Goal: Information Seeking & Learning: Check status

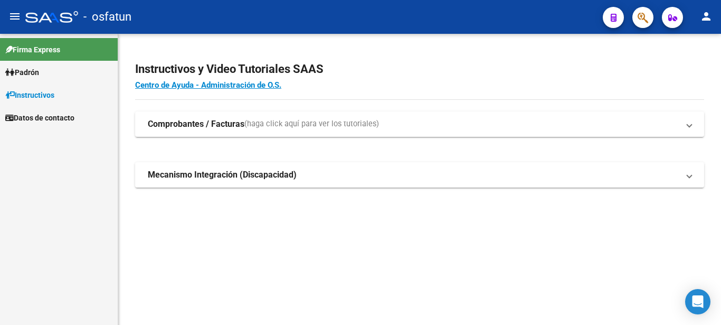
click at [53, 74] on link "Padrón" at bounding box center [59, 72] width 118 height 23
click at [58, 98] on link "Análisis Afiliado" at bounding box center [59, 94] width 118 height 23
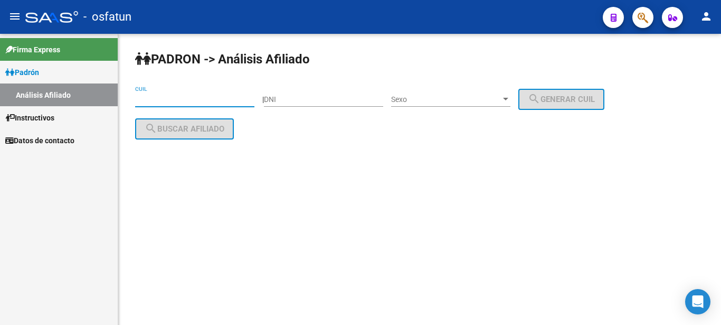
paste input "27-35214973-5"
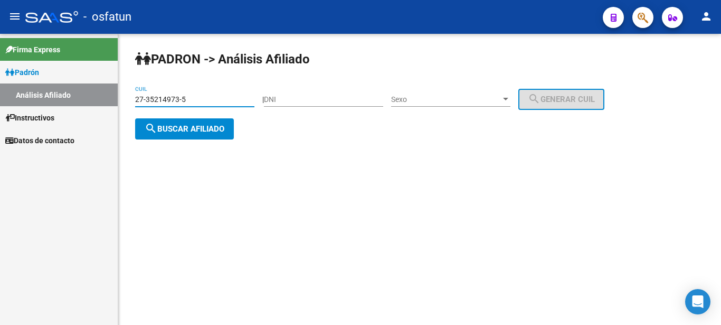
type input "27-35214973-5"
click at [216, 133] on span "search Buscar afiliado" at bounding box center [185, 129] width 80 height 10
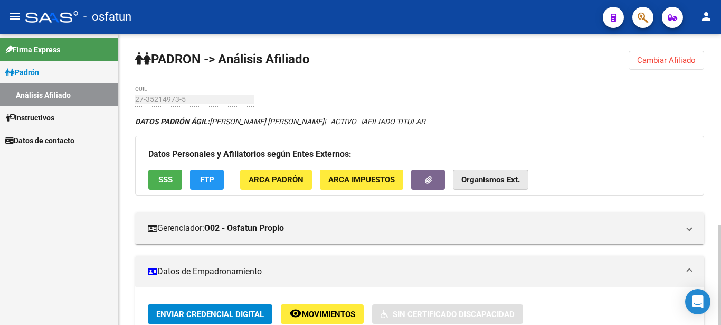
click at [506, 183] on strong "Organismos Ext." at bounding box center [490, 180] width 59 height 10
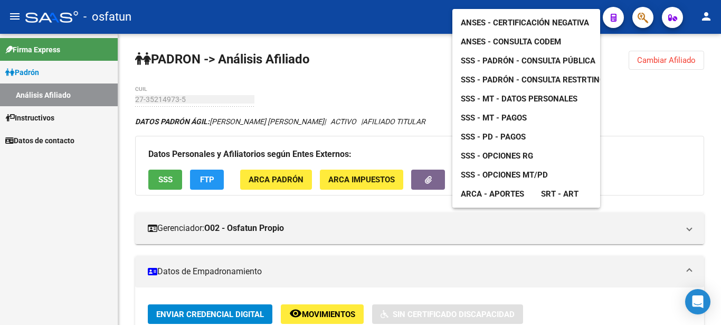
click at [514, 151] on span "SSS - Opciones RG" at bounding box center [497, 156] width 72 height 10
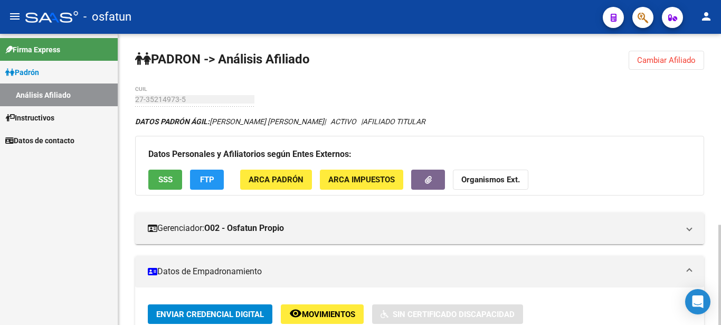
click at [496, 186] on button "Organismos Ext." at bounding box center [490, 179] width 75 height 20
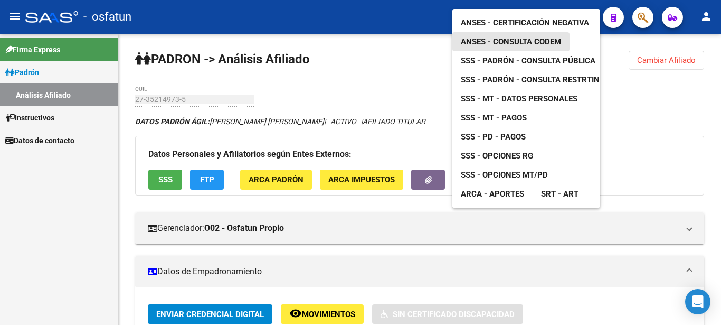
click at [513, 37] on span "ANSES - Consulta CODEM" at bounding box center [511, 42] width 100 height 10
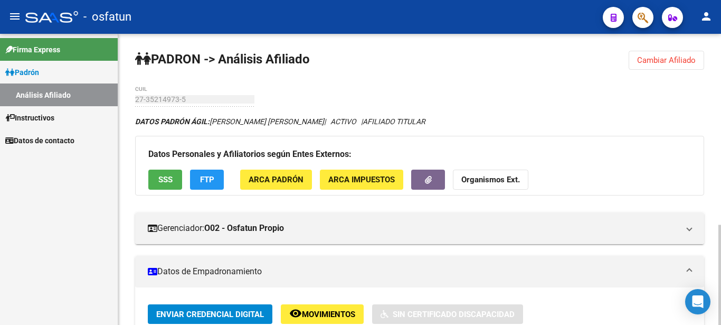
click at [674, 56] on span "Cambiar Afiliado" at bounding box center [666, 60] width 59 height 10
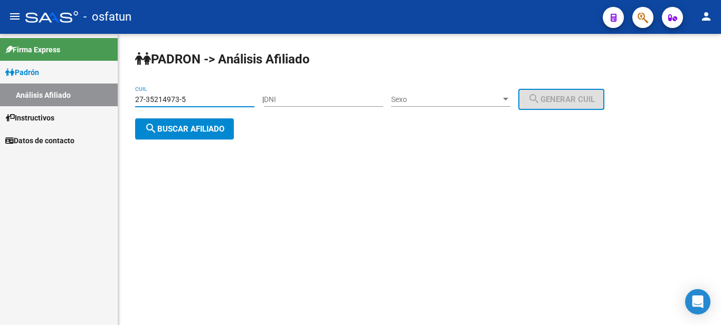
drag, startPoint x: 174, startPoint y: 101, endPoint x: 90, endPoint y: 109, distance: 84.3
click at [135, 104] on input "27-35214973-5" at bounding box center [194, 99] width 119 height 9
type input "27-40724542-9"
click at [177, 125] on span "search Buscar afiliado" at bounding box center [185, 129] width 80 height 10
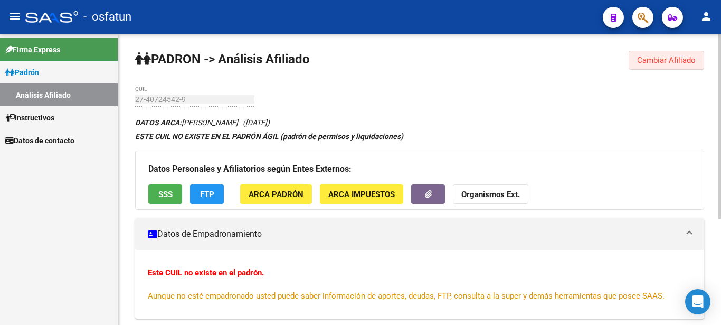
click at [648, 60] on span "Cambiar Afiliado" at bounding box center [666, 60] width 59 height 10
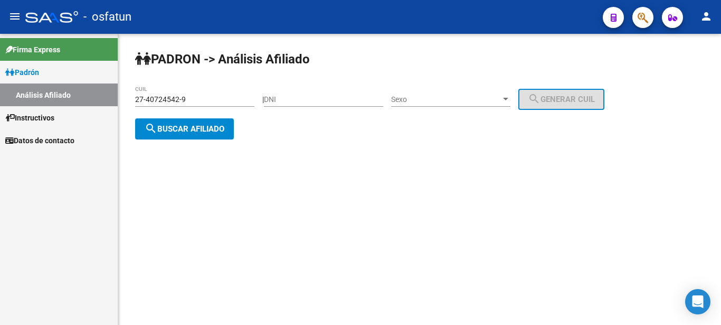
drag, startPoint x: 207, startPoint y: 93, endPoint x: 105, endPoint y: 110, distance: 103.2
click at [118, 110] on ng-scrollbar "PADRON -> Análisis Afiliado 27-40724542-9 CUIL | DNI Sexo Sexo search Generar C…" at bounding box center [419, 103] width 603 height 139
drag, startPoint x: 188, startPoint y: 98, endPoint x: 109, endPoint y: 107, distance: 79.2
click at [135, 104] on input "27-40724542-9" at bounding box center [194, 99] width 119 height 9
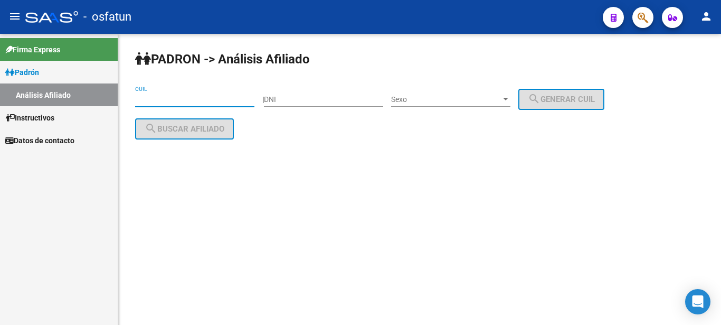
paste input "27-40724554-2"
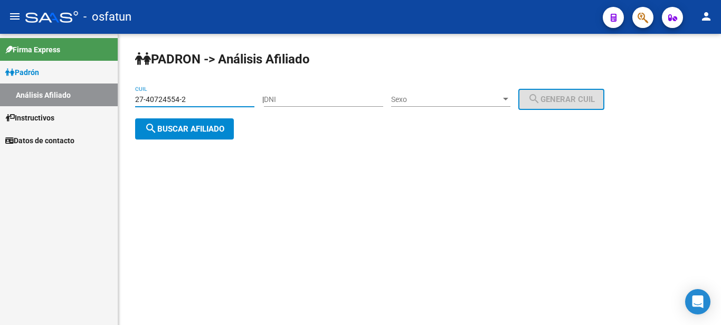
type input "27-40724554-2"
click at [193, 134] on button "search Buscar afiliado" at bounding box center [184, 128] width 99 height 21
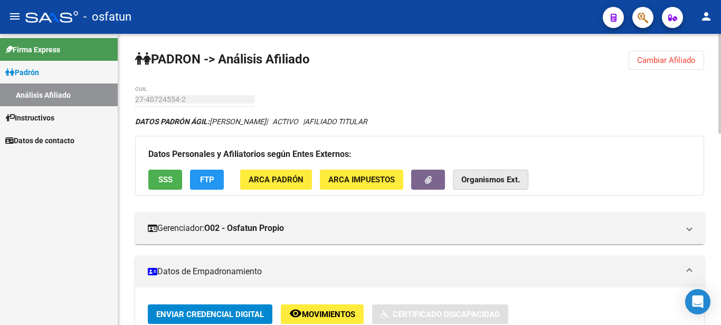
click at [494, 173] on button "Organismos Ext." at bounding box center [490, 179] width 75 height 20
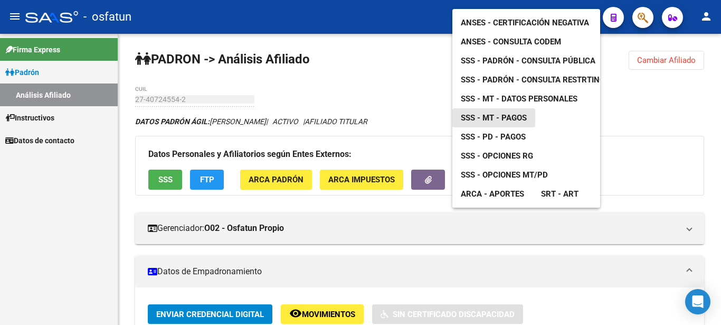
click at [506, 113] on span "SSS - MT - Pagos" at bounding box center [494, 118] width 66 height 10
